Goal: Task Accomplishment & Management: Manage account settings

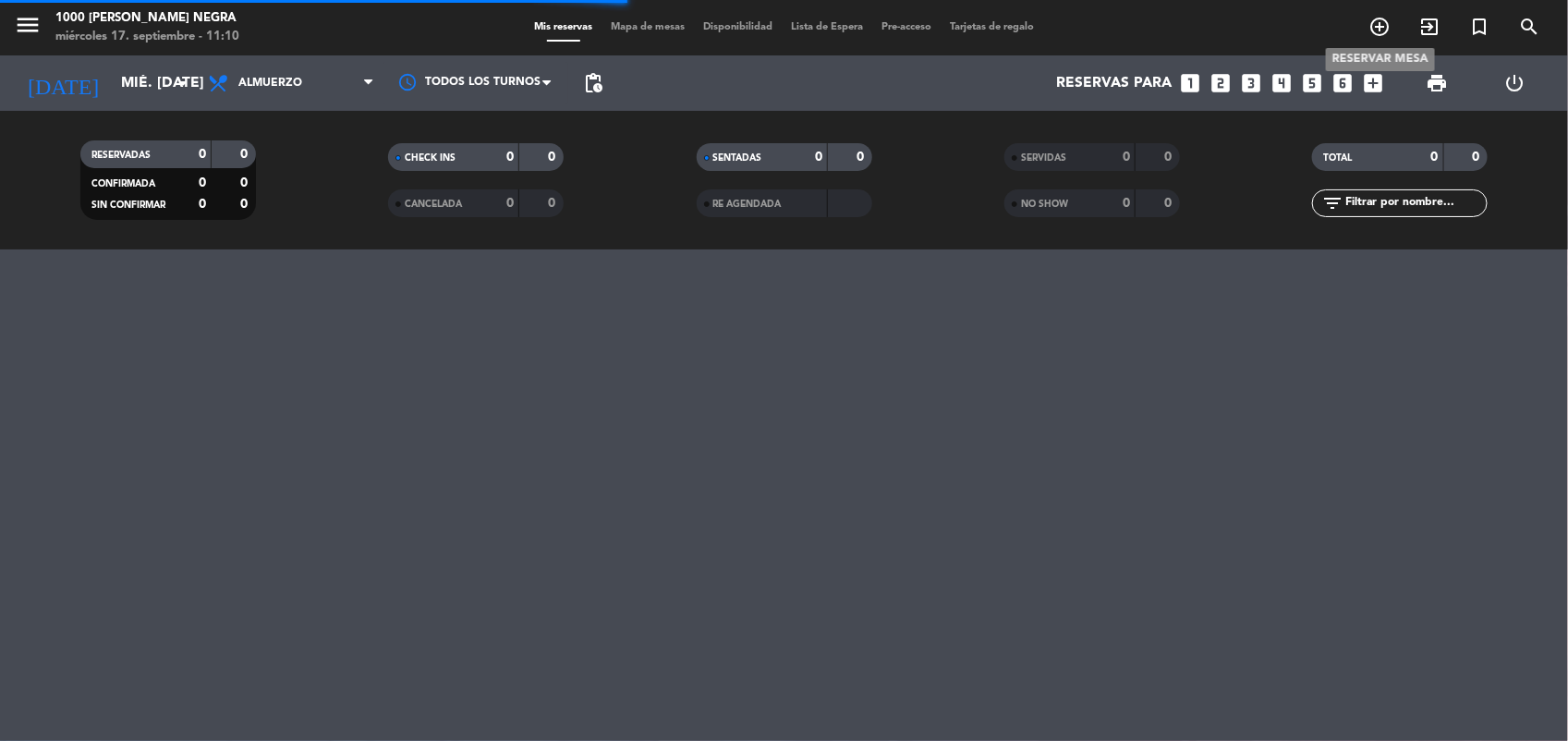
click at [1377, 25] on icon "add_circle_outline" at bounding box center [1379, 26] width 22 height 22
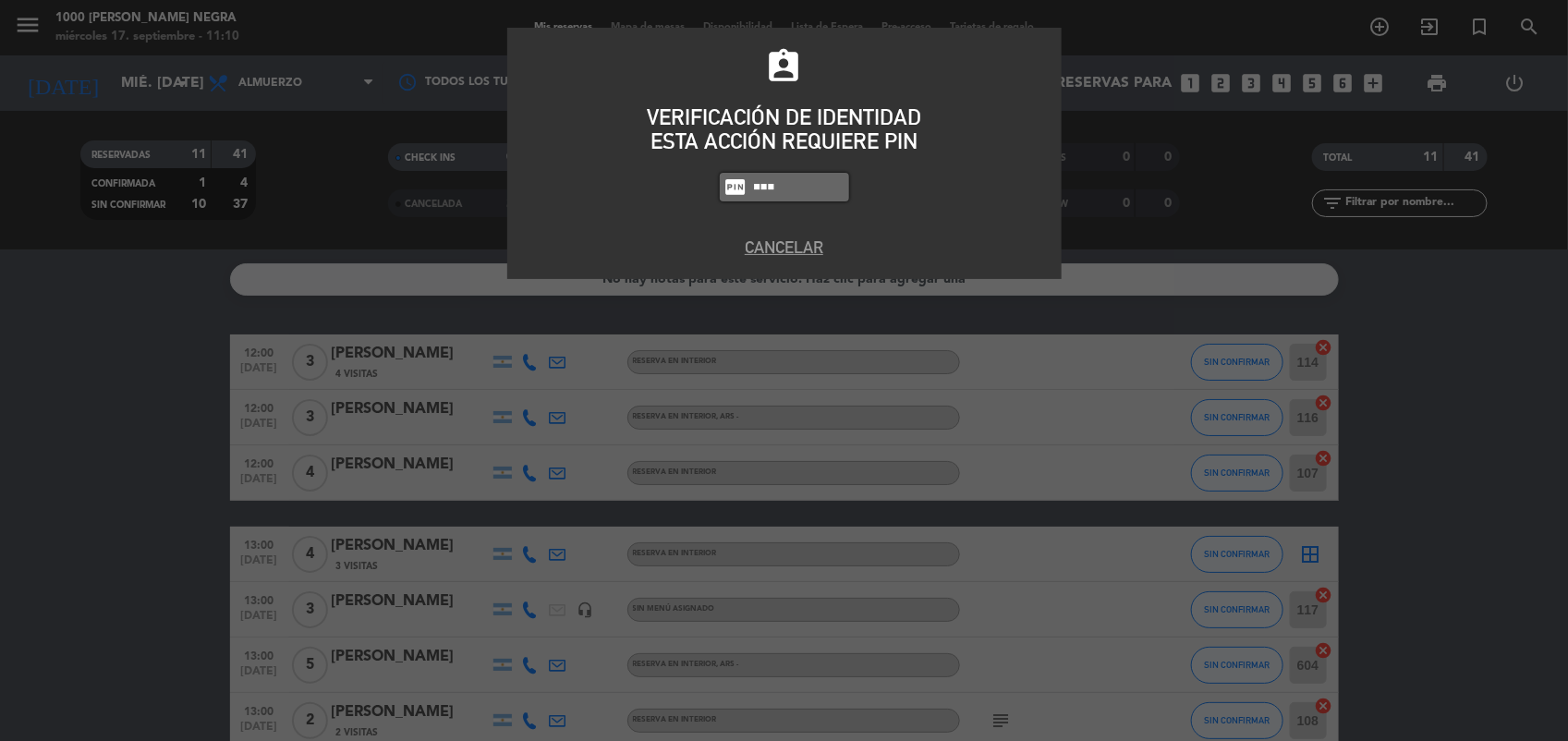
type input "5508"
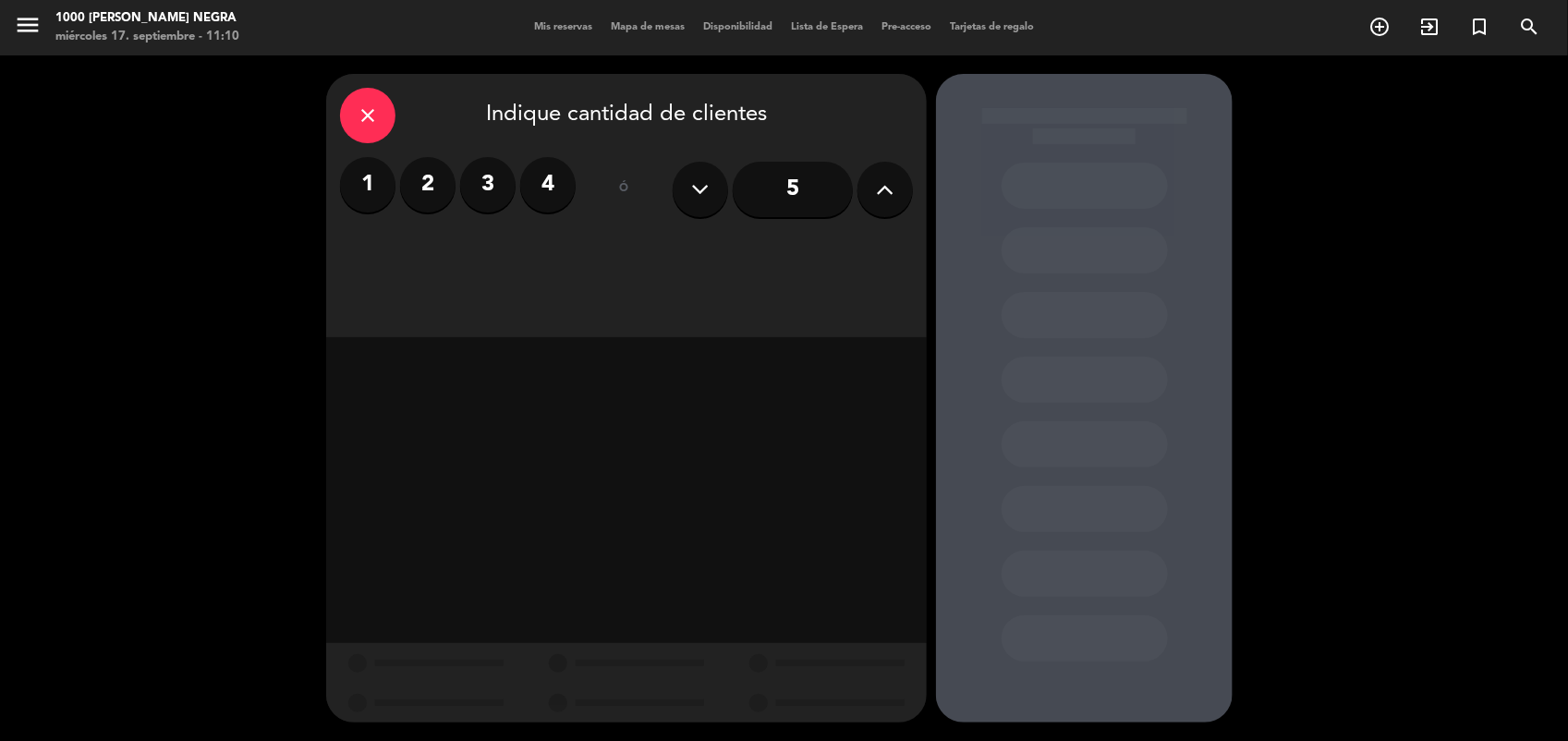
click at [428, 193] on label "2" at bounding box center [427, 185] width 56 height 56
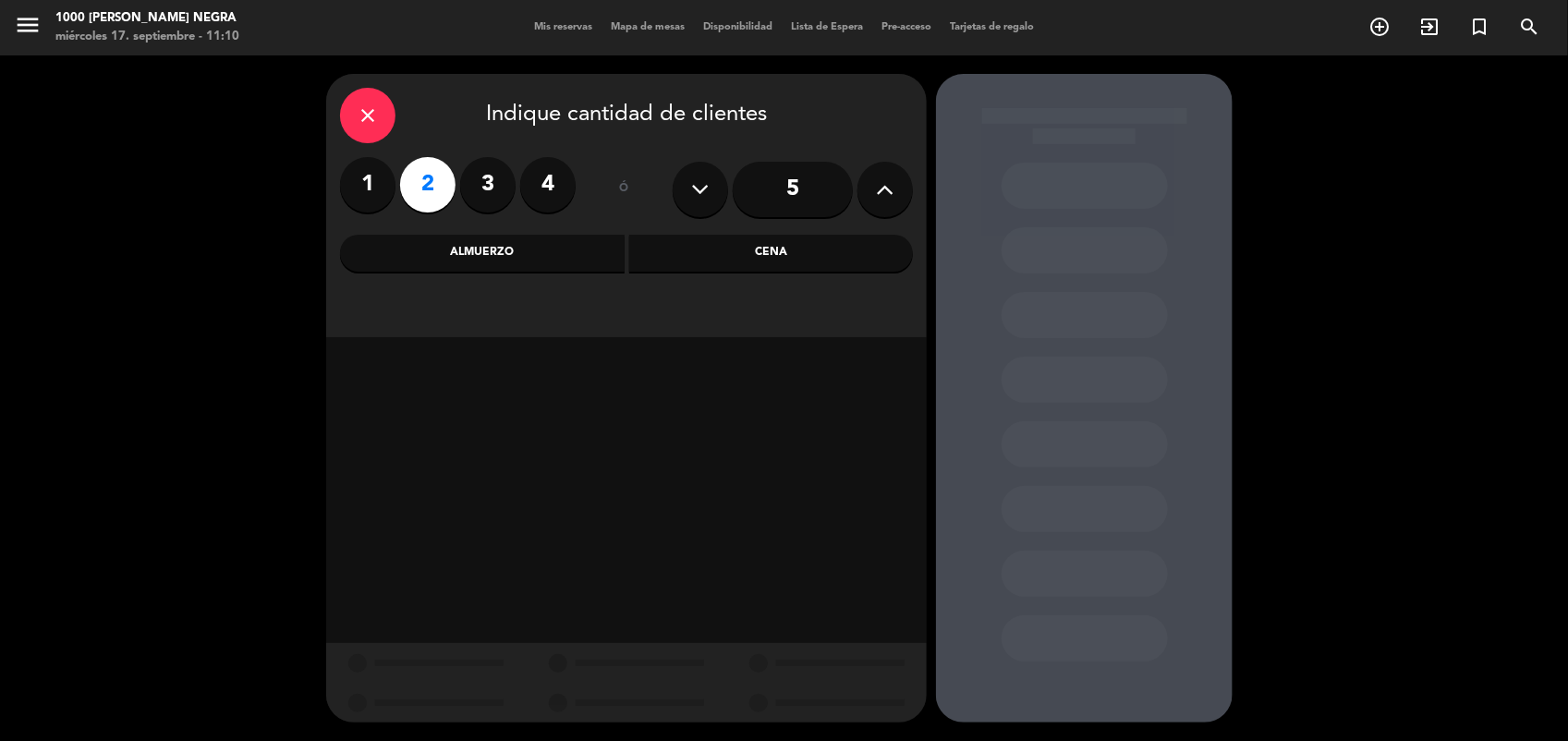
click at [506, 257] on div "Almuerzo" at bounding box center [482, 253] width 284 height 37
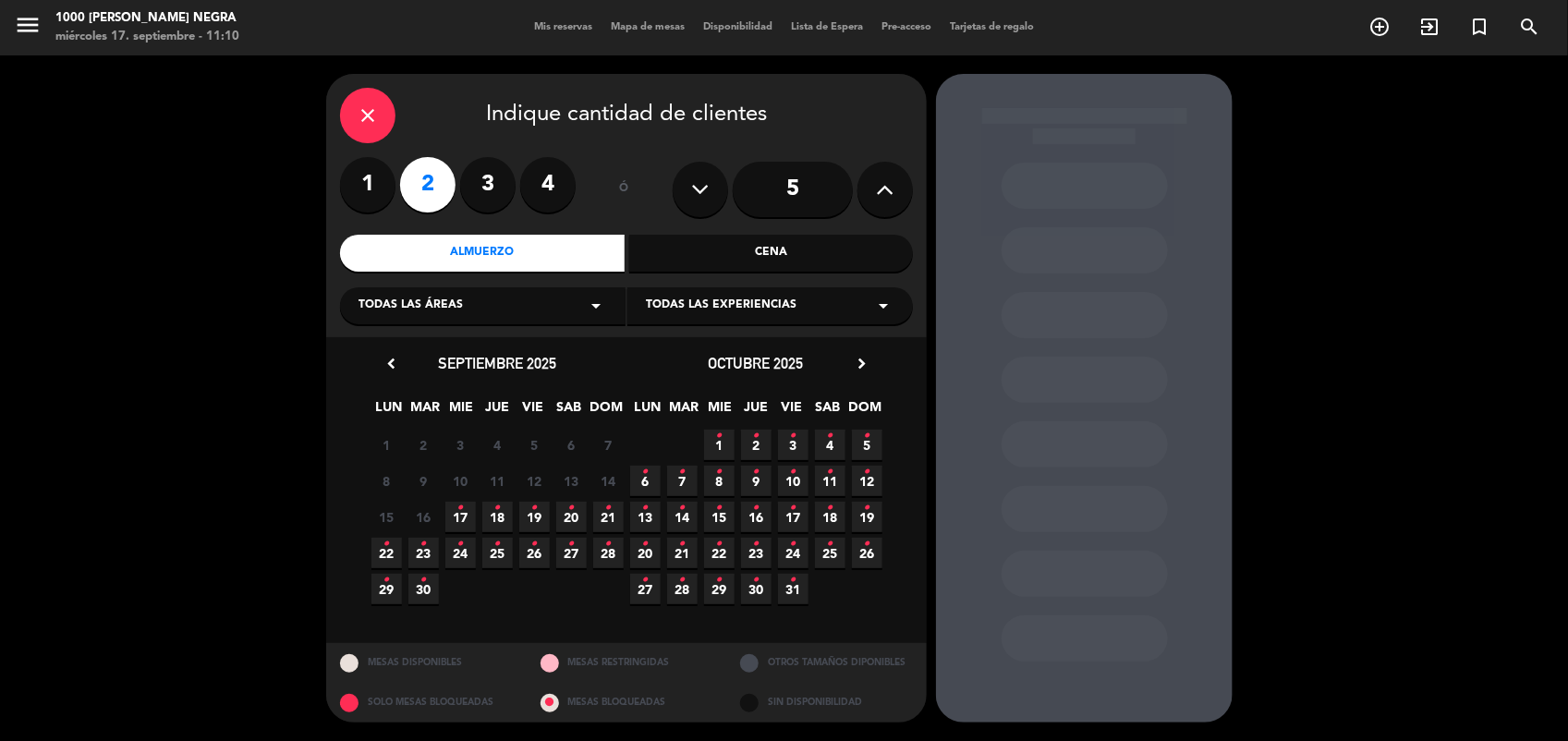
click at [380, 547] on span "22 •" at bounding box center [386, 552] width 30 height 30
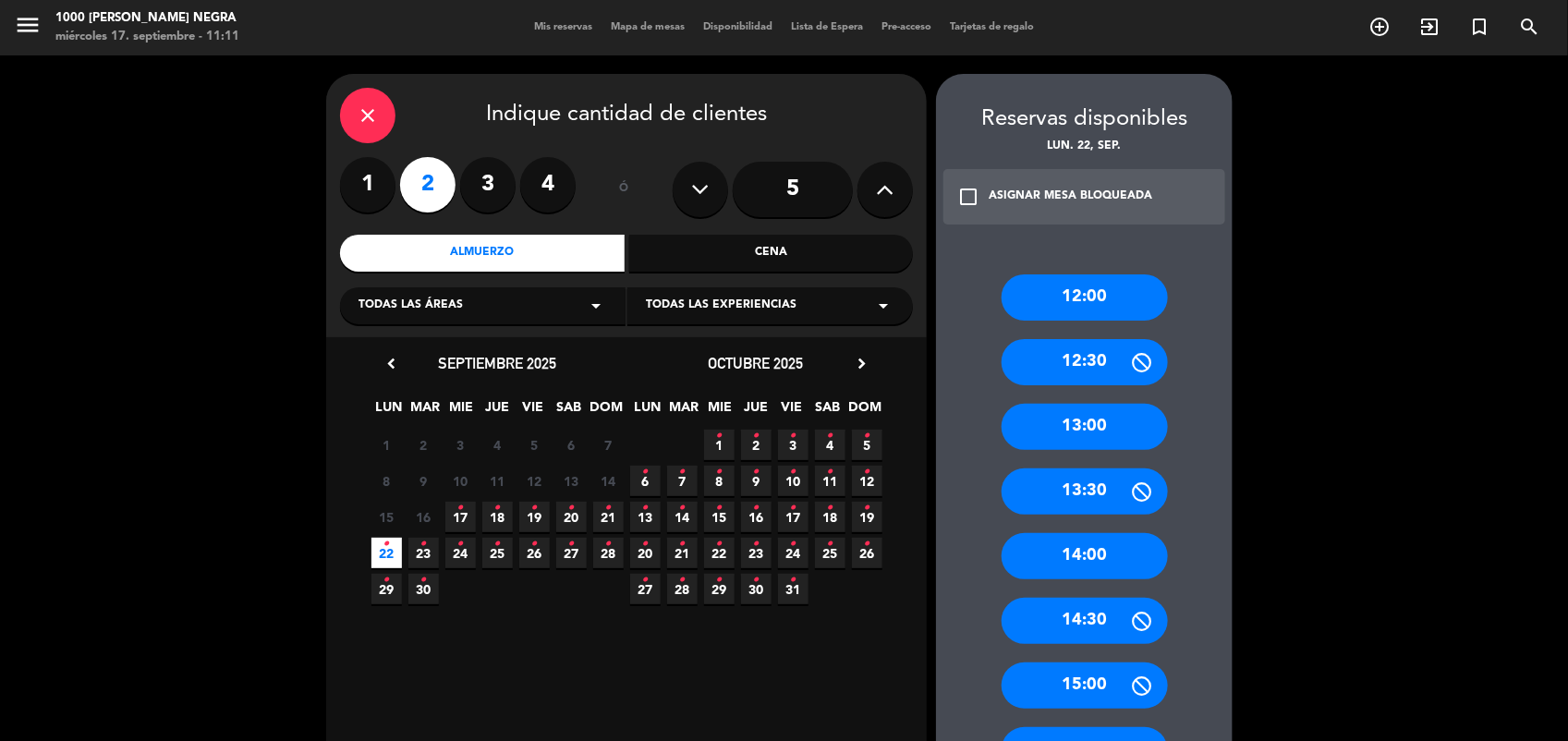
click at [1149, 413] on div "13:00" at bounding box center [1085, 426] width 166 height 46
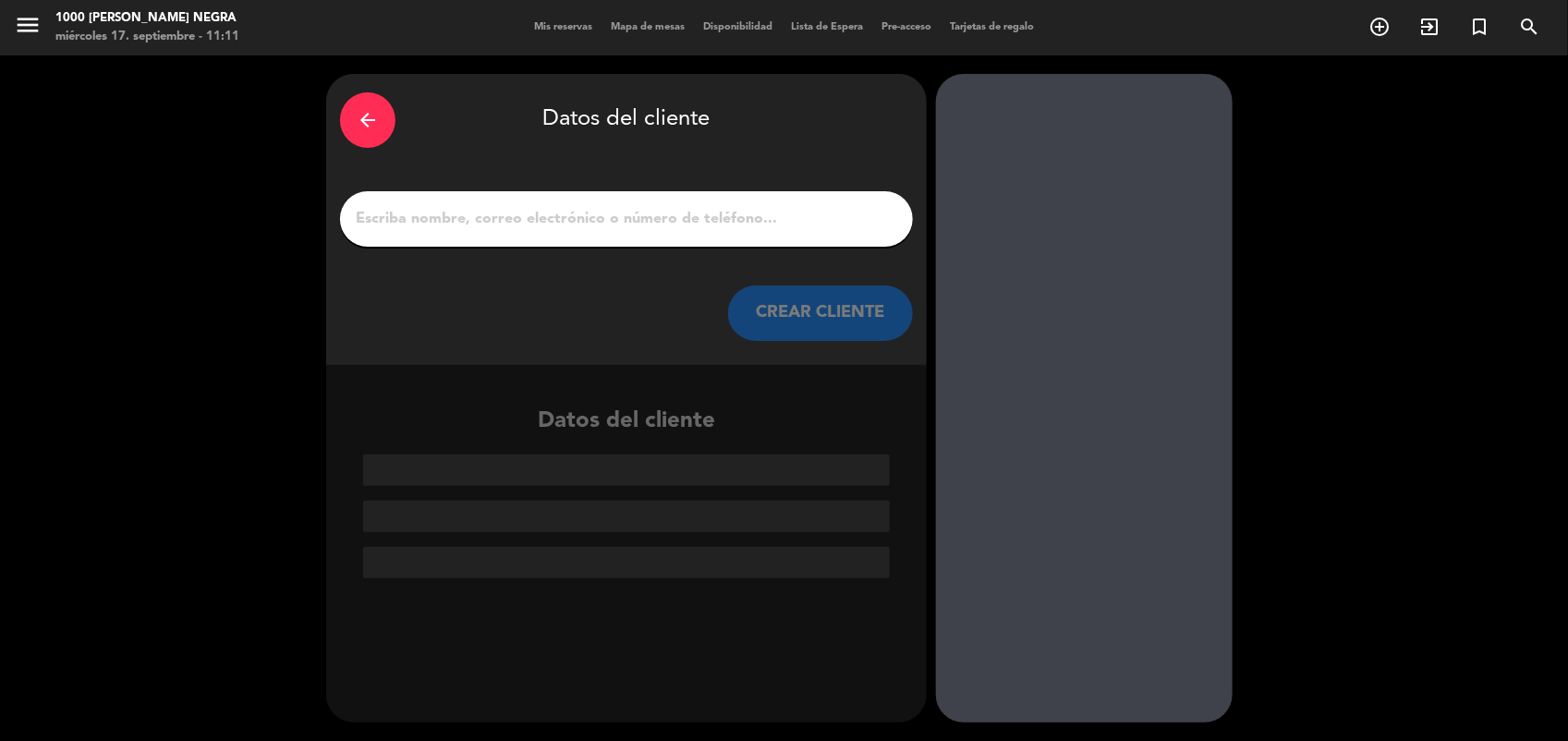
click at [767, 228] on input "1" at bounding box center [627, 219] width 545 height 25
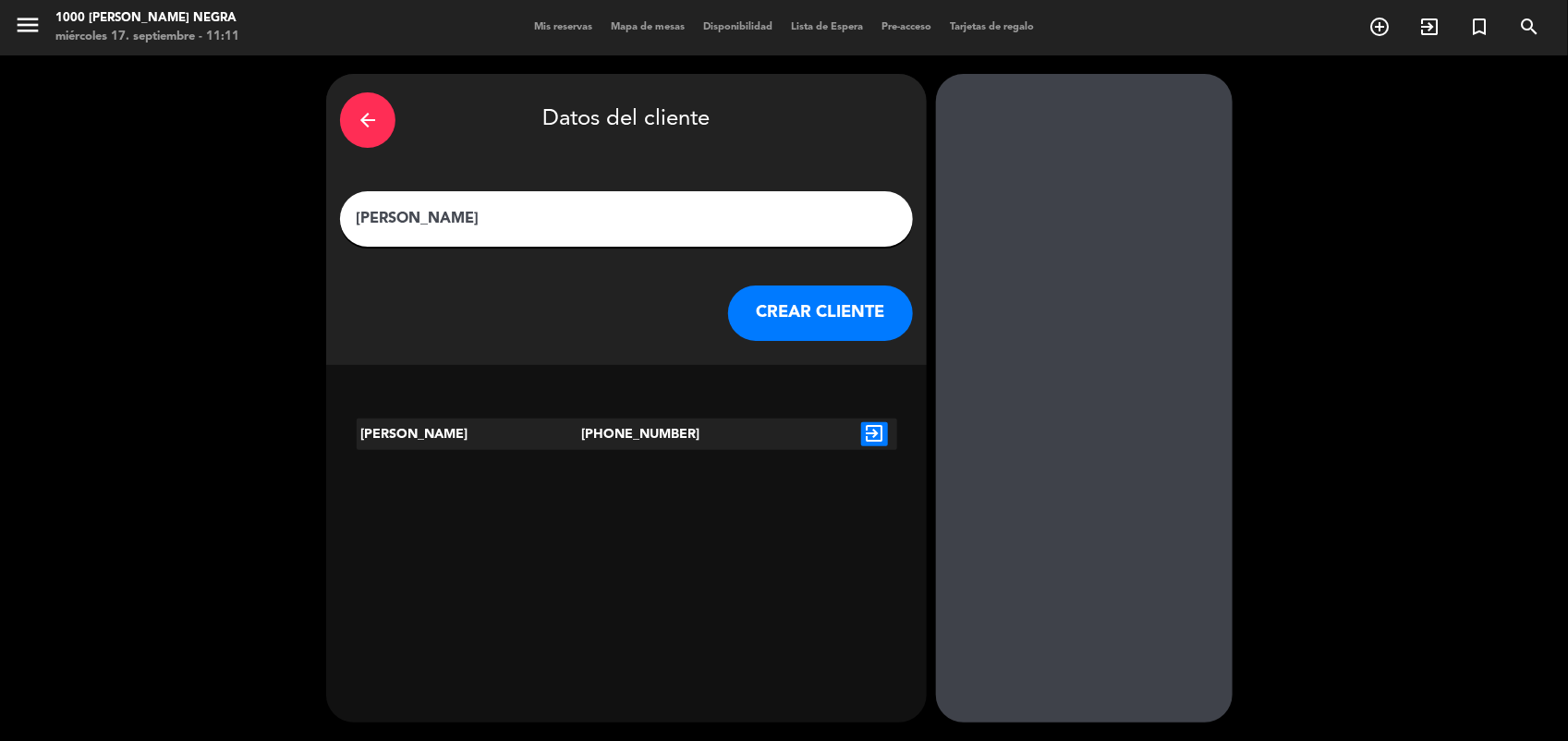
type input "[PERSON_NAME]"
click at [804, 310] on button "CREAR CLIENTE" at bounding box center [820, 313] width 185 height 56
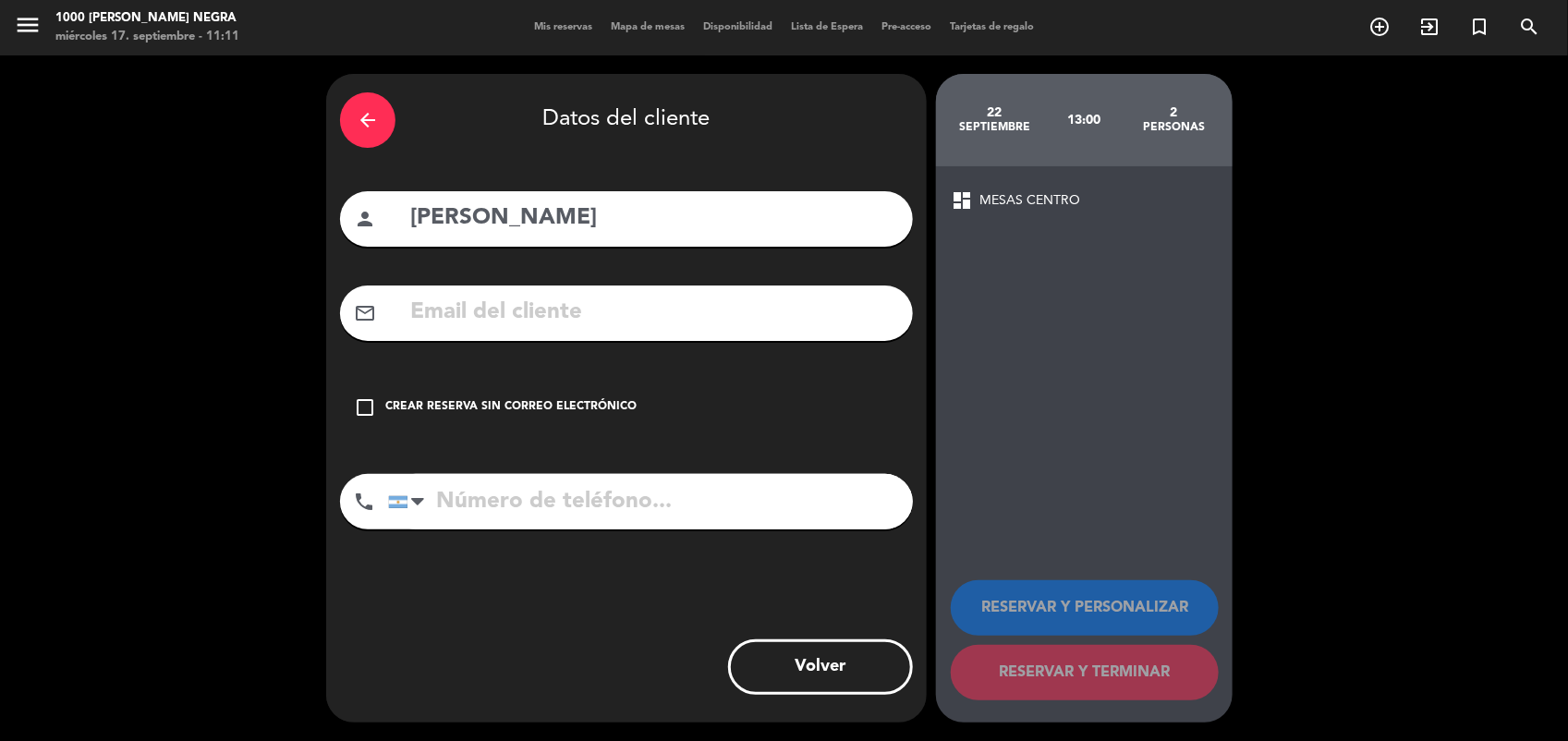
click at [363, 402] on icon "check_box_outline_blank" at bounding box center [365, 407] width 22 height 22
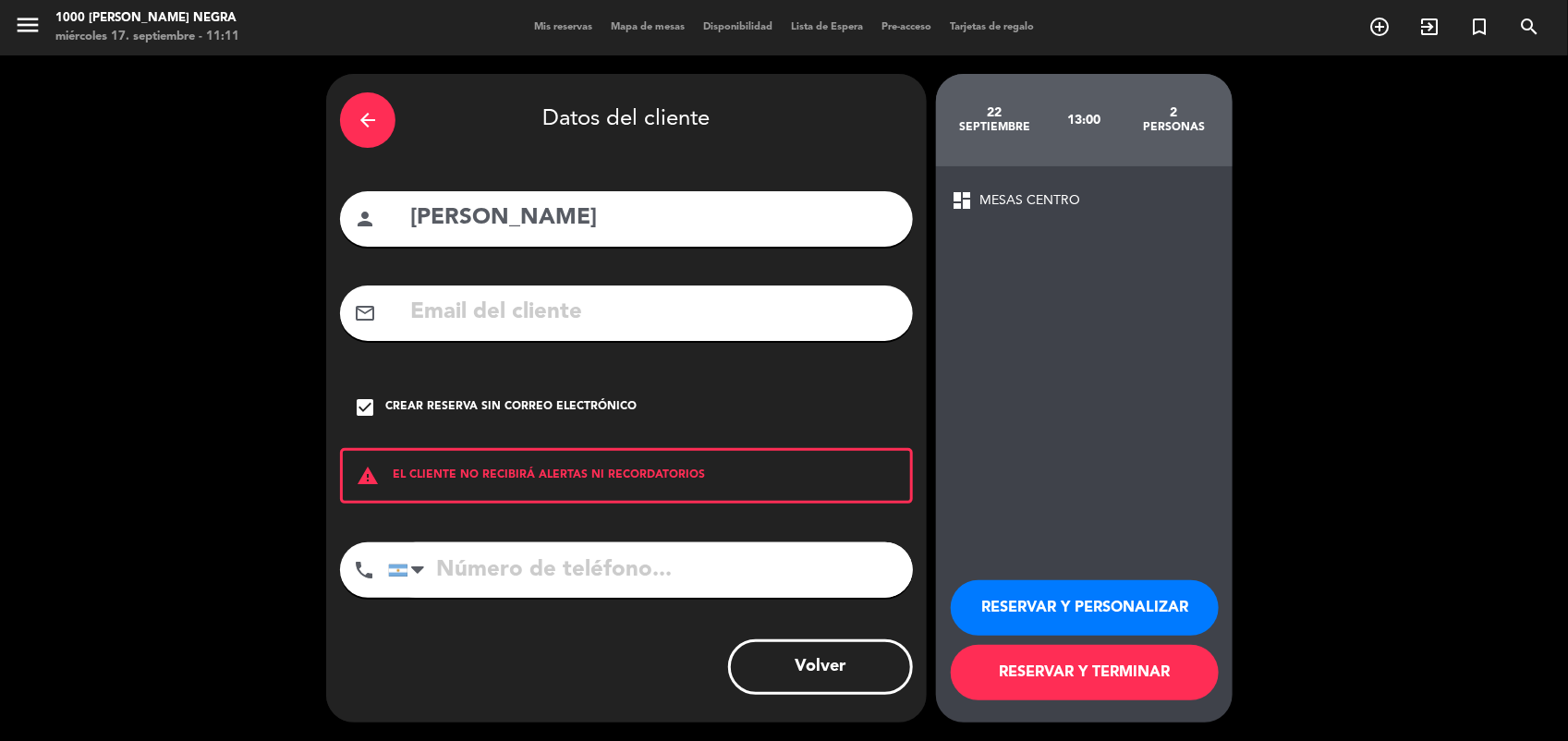
click at [1088, 673] on button "RESERVAR Y TERMINAR" at bounding box center [1085, 673] width 268 height 56
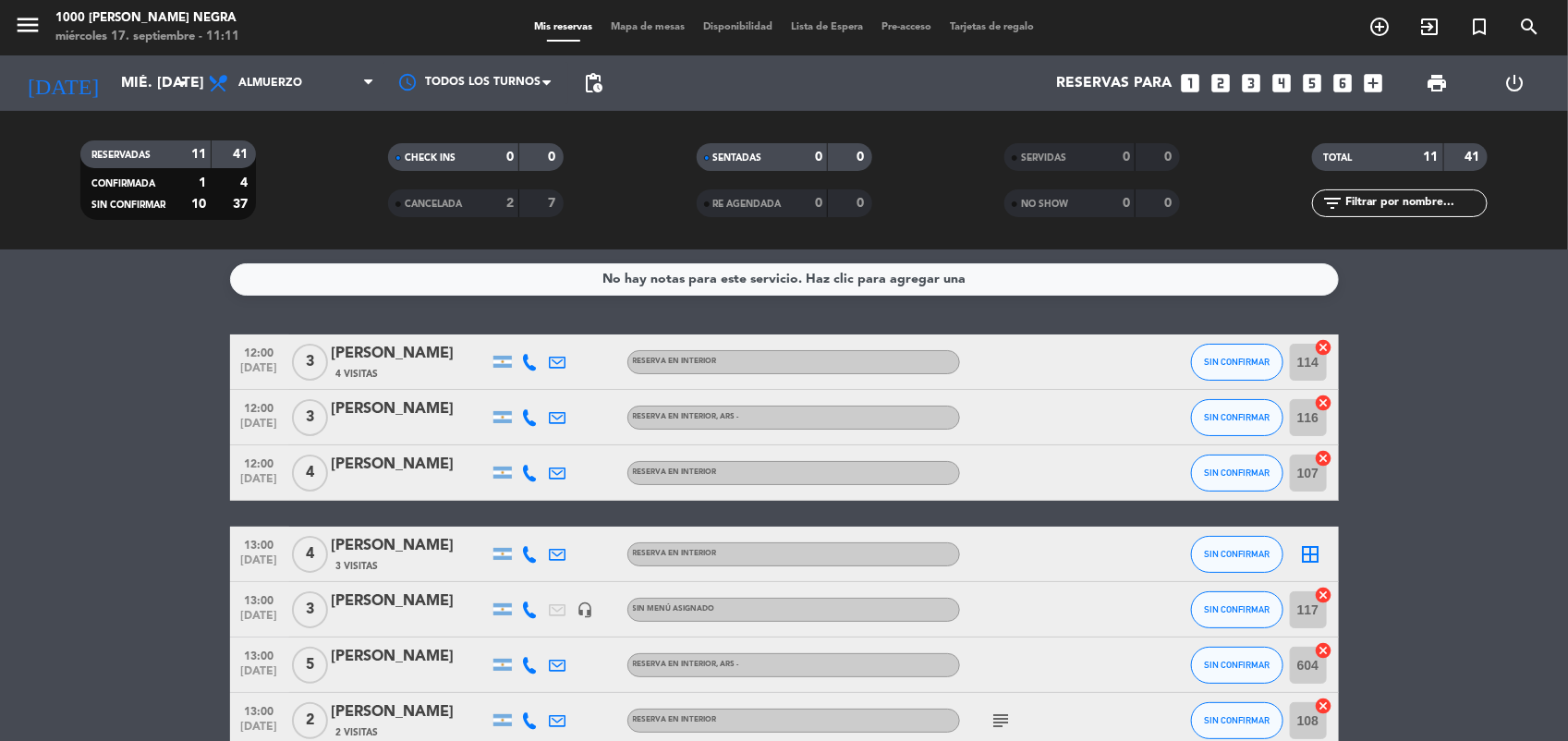
click at [1312, 545] on icon "border_all" at bounding box center [1311, 554] width 22 height 22
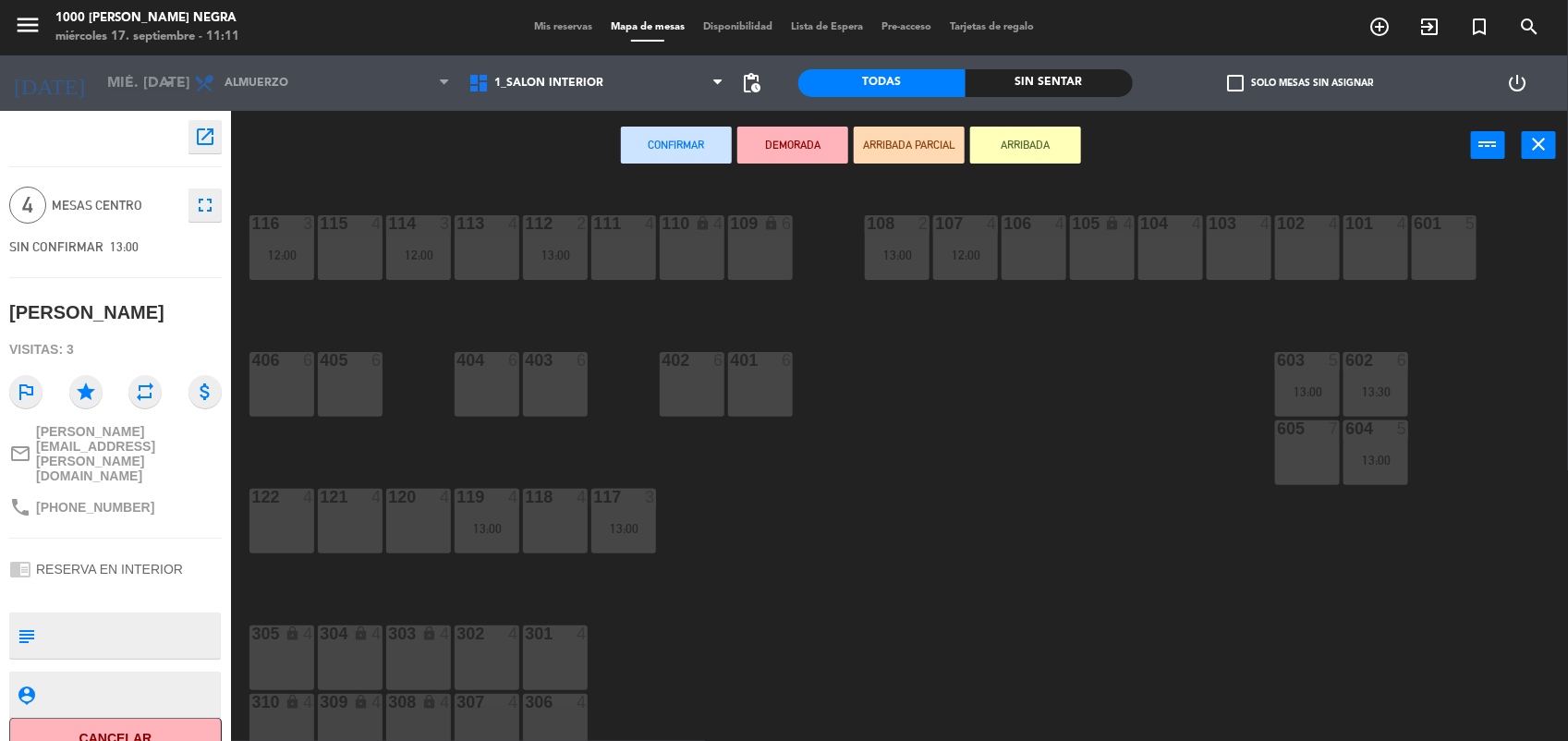
click at [1164, 261] on div "104 4" at bounding box center [1170, 247] width 65 height 65
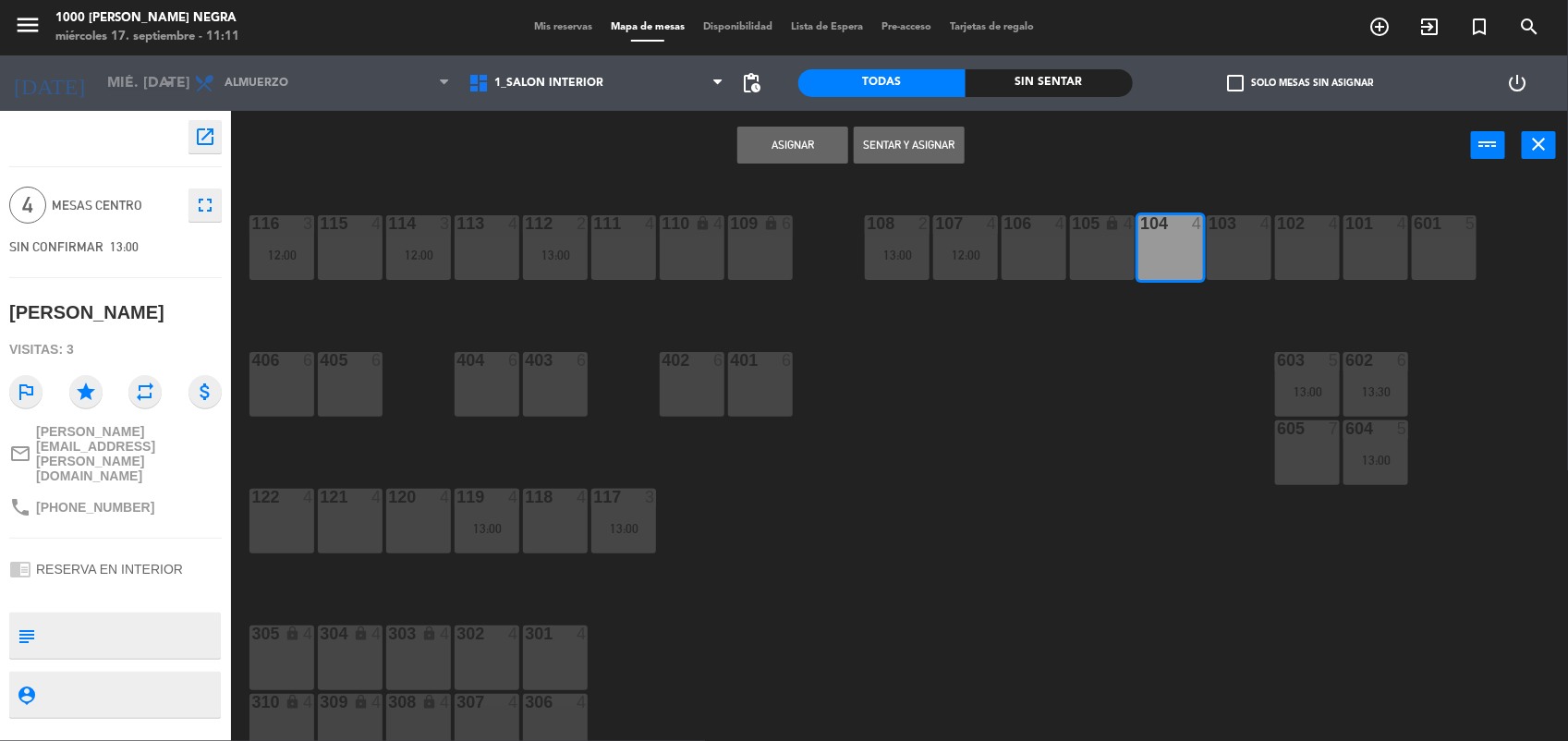
click at [787, 146] on button "Asignar" at bounding box center [792, 145] width 110 height 37
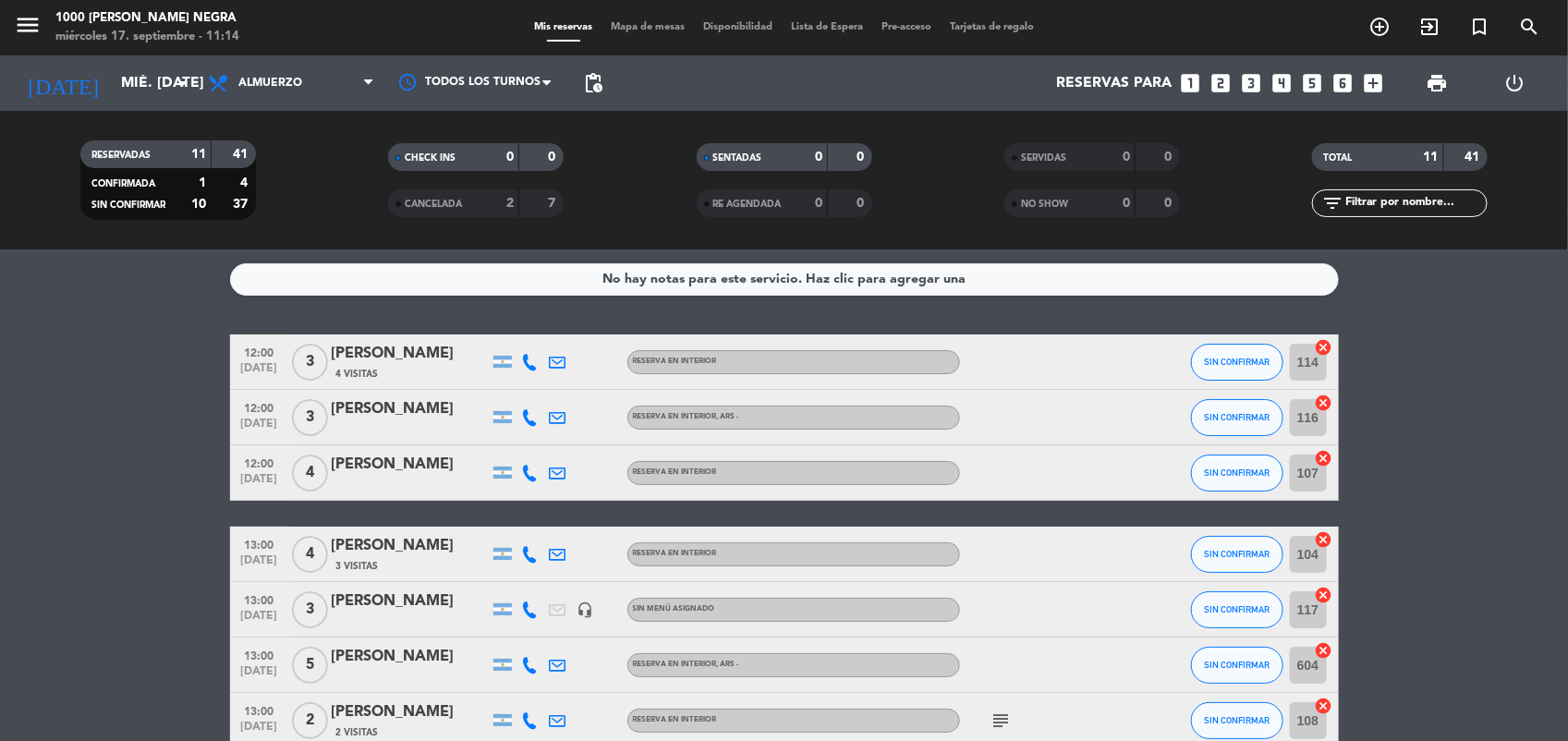
click at [1411, 368] on bookings-row "12:00 [DATE] 3 [PERSON_NAME] 4 Visitas RESERVA EN INTERIOR SIN CONFIRMAR 114 ca…" at bounding box center [784, 665] width 1568 height 662
click at [620, 27] on span "Mapa de mesas" at bounding box center [647, 27] width 93 height 10
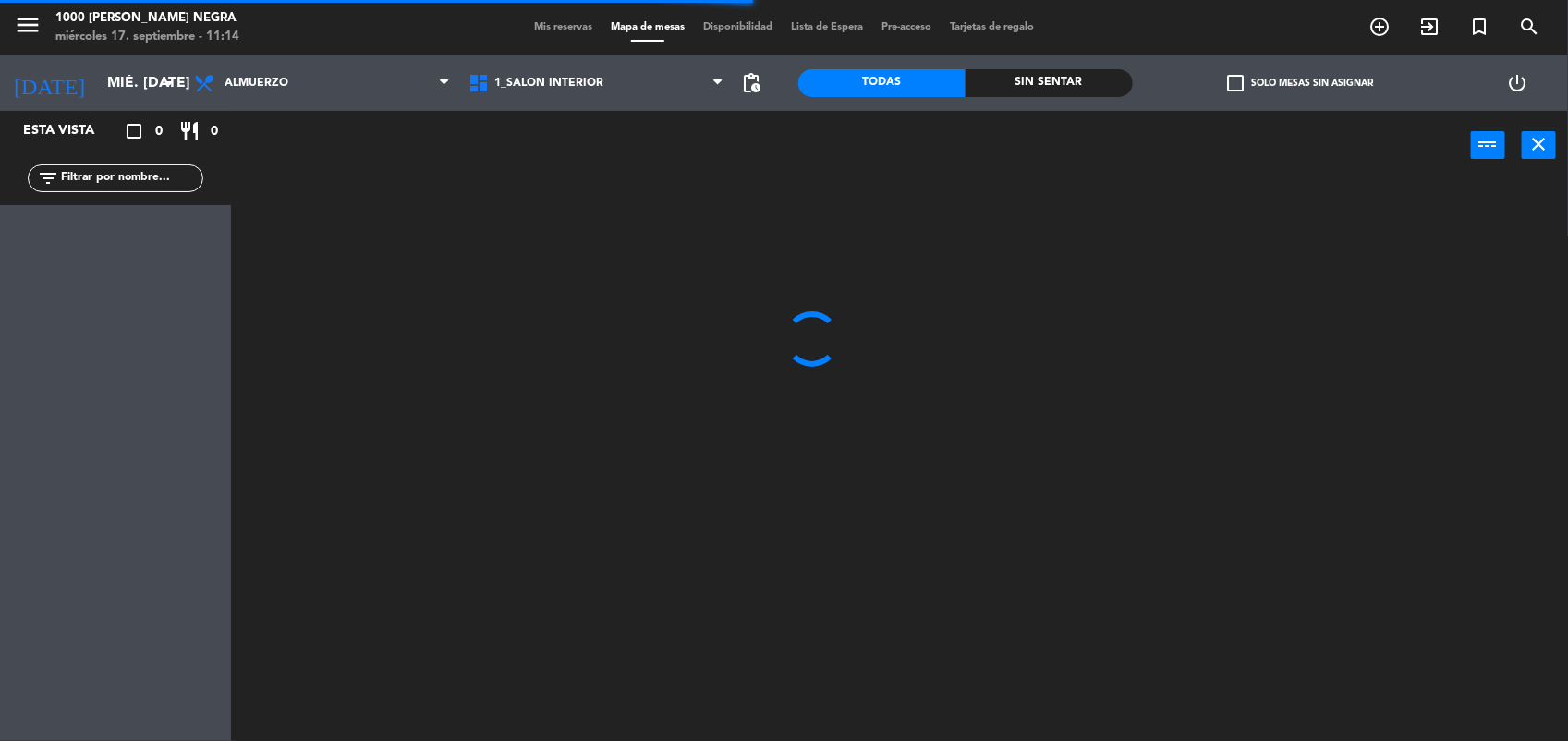
click at [1240, 86] on span "check_box_outline_blank" at bounding box center [1235, 83] width 17 height 17
click at [1300, 83] on input "check_box_outline_blank Solo mesas sin asignar" at bounding box center [1300, 83] width 0 height 0
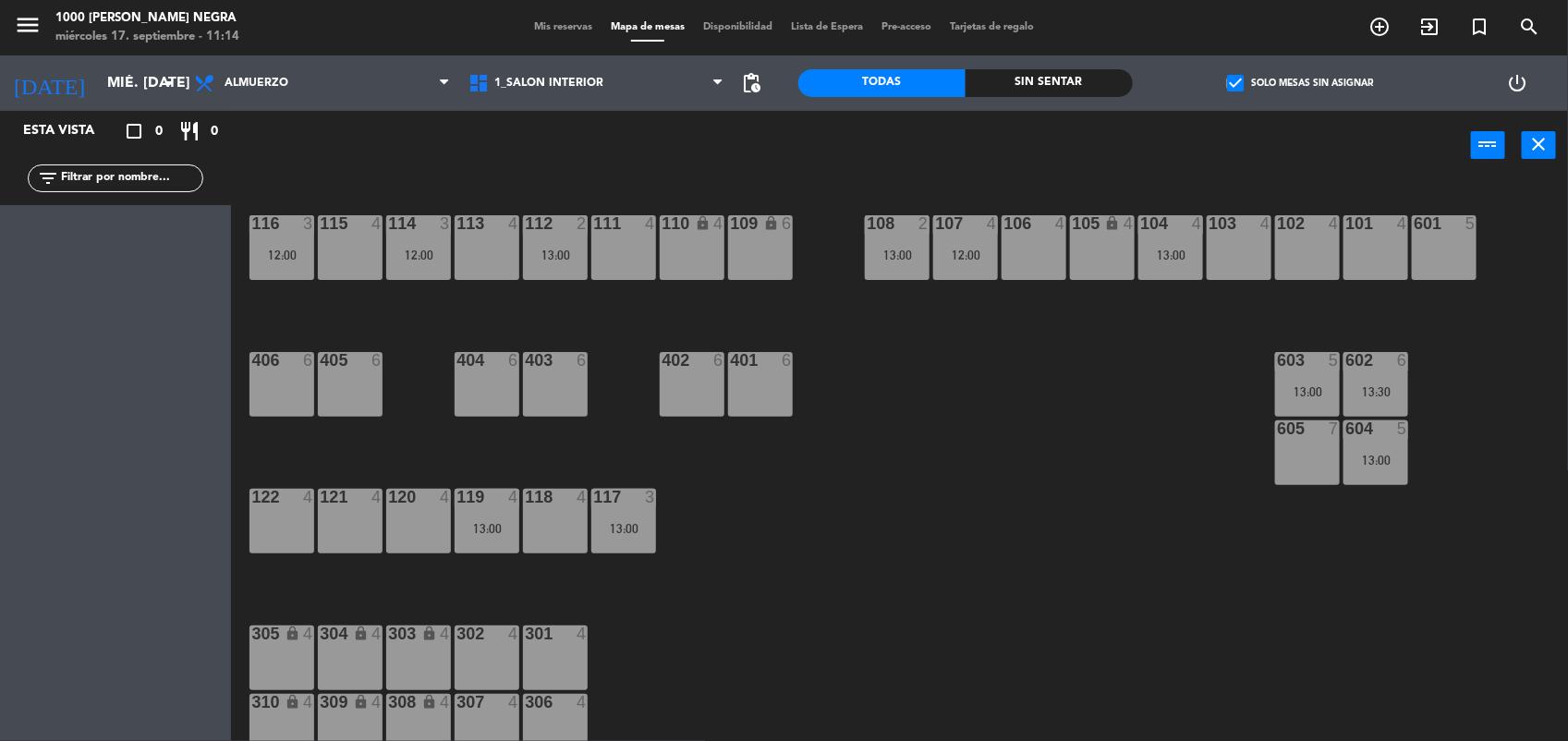
click at [1060, 164] on div "power_input close" at bounding box center [850, 146] width 1240 height 70
click at [560, 30] on span "Mis reservas" at bounding box center [563, 27] width 76 height 10
